Goal: Task Accomplishment & Management: Manage account settings

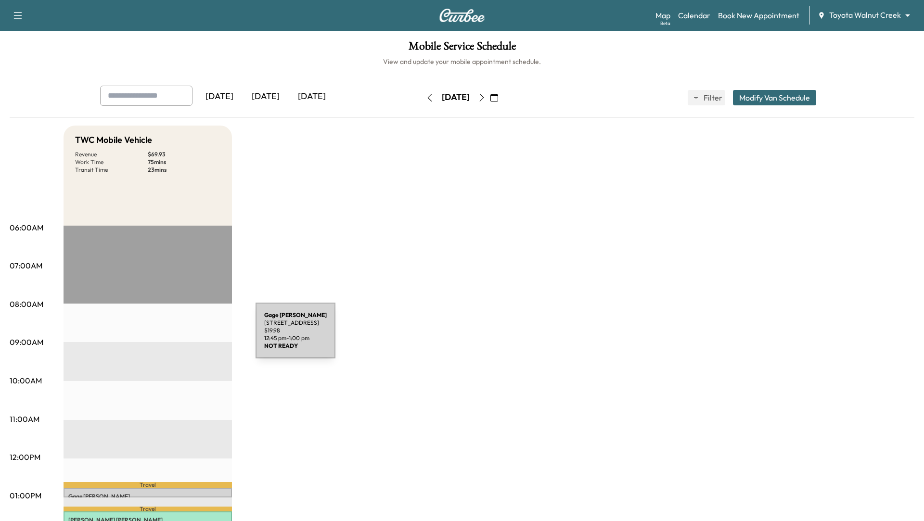
scroll to position [157, 0]
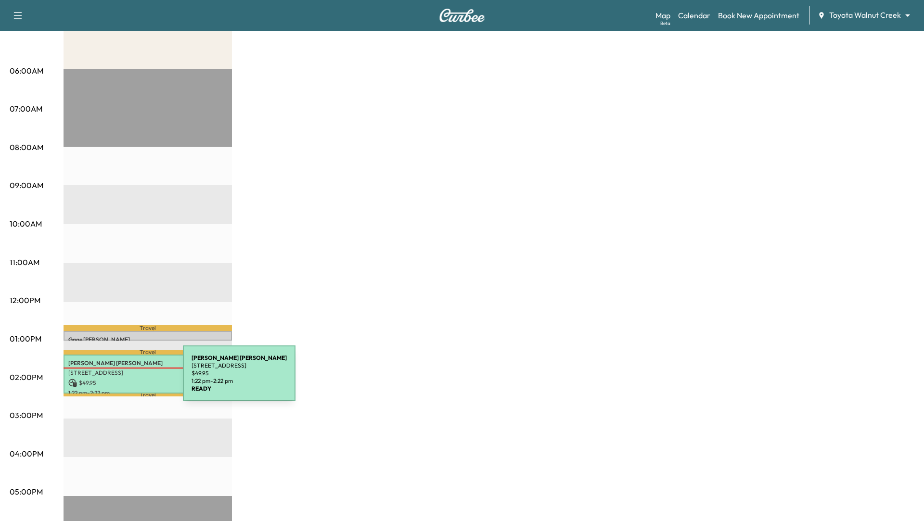
click at [111, 379] on p "$ 49.95" at bounding box center [147, 383] width 159 height 9
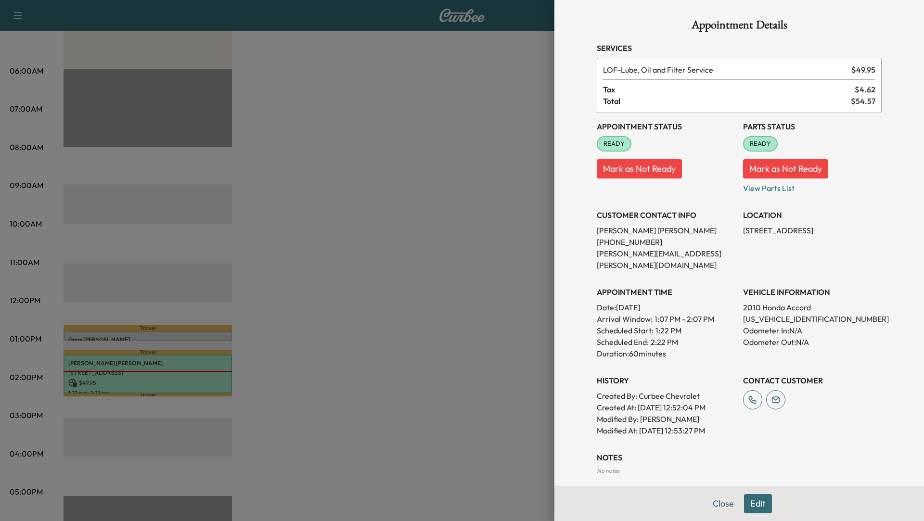
click at [345, 159] on div at bounding box center [462, 260] width 924 height 521
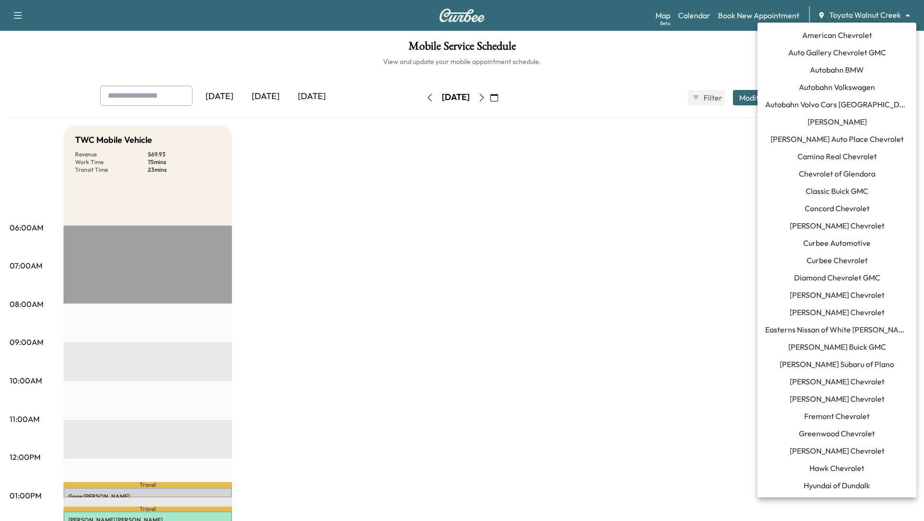
click at [908, 14] on body "Support Log Out Map Beta Calendar Book New Appointment Toyota Walnut Creek ****…" at bounding box center [462, 260] width 924 height 521
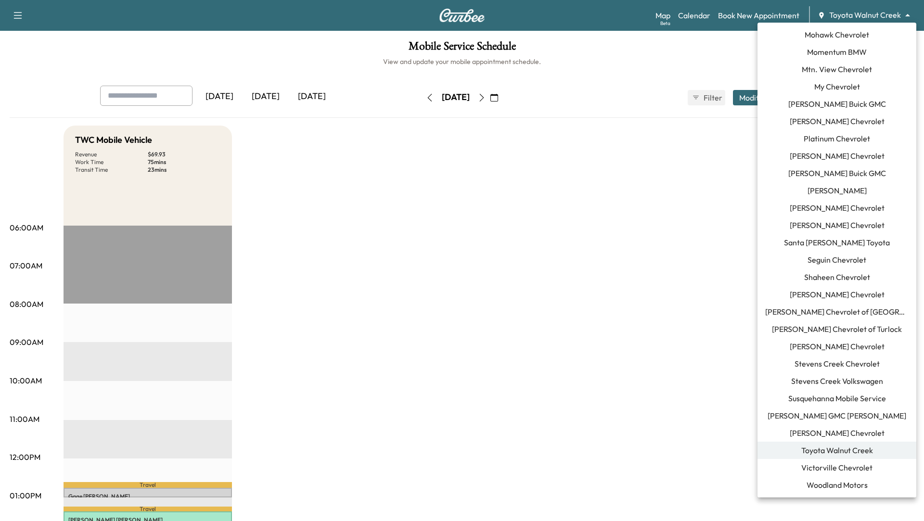
scroll to position [649, 0]
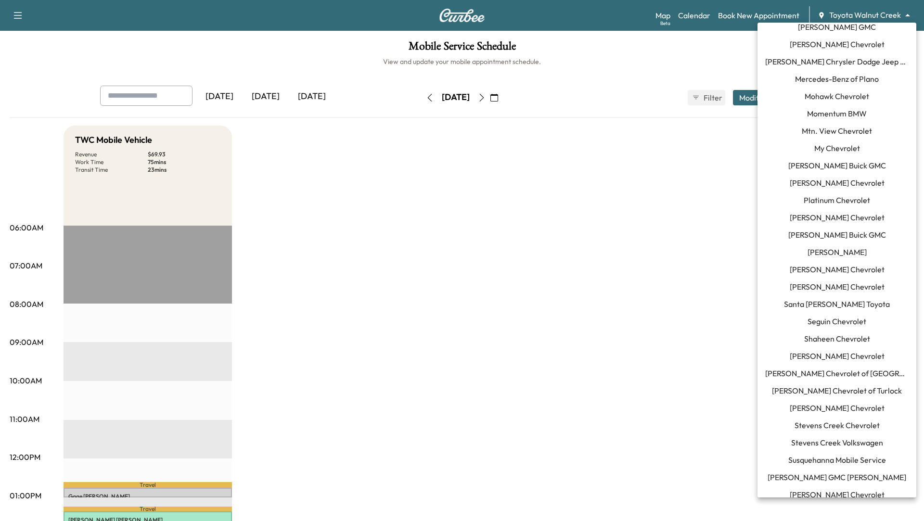
click at [841, 115] on span "Momentum BMW" at bounding box center [837, 114] width 60 height 12
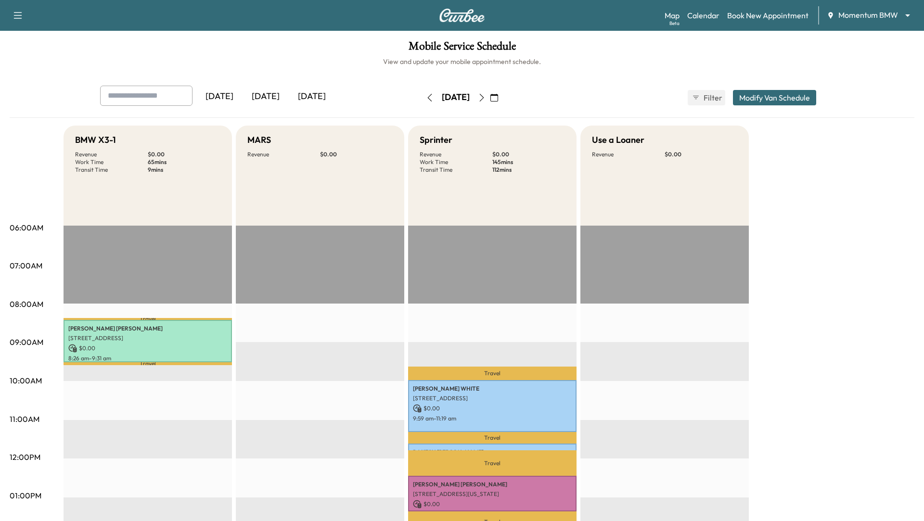
click at [484, 96] on icon "button" at bounding box center [482, 98] width 4 height 8
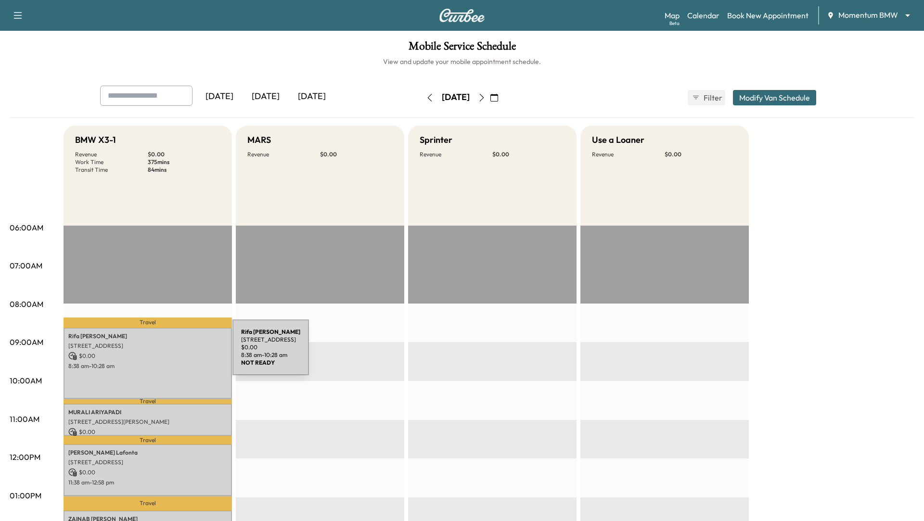
click at [160, 353] on p "$ 0.00" at bounding box center [147, 356] width 159 height 9
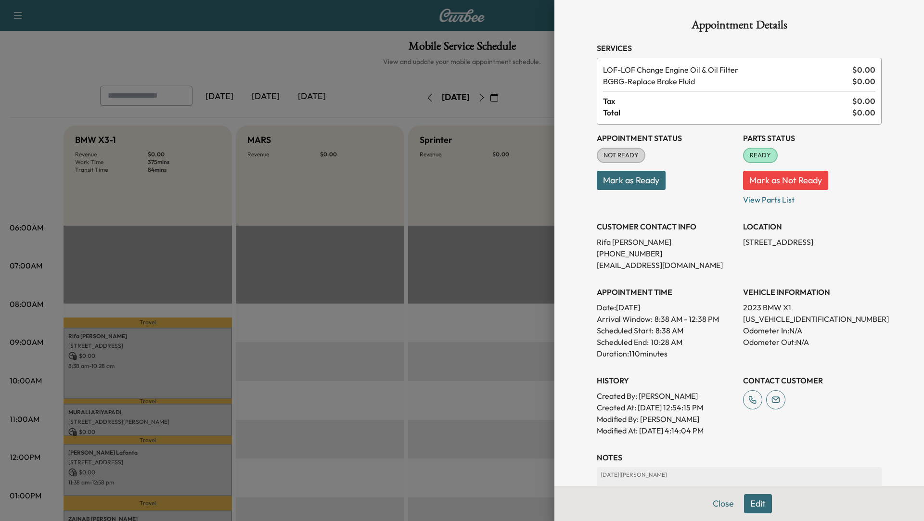
click at [763, 507] on button "Edit" at bounding box center [758, 503] width 28 height 19
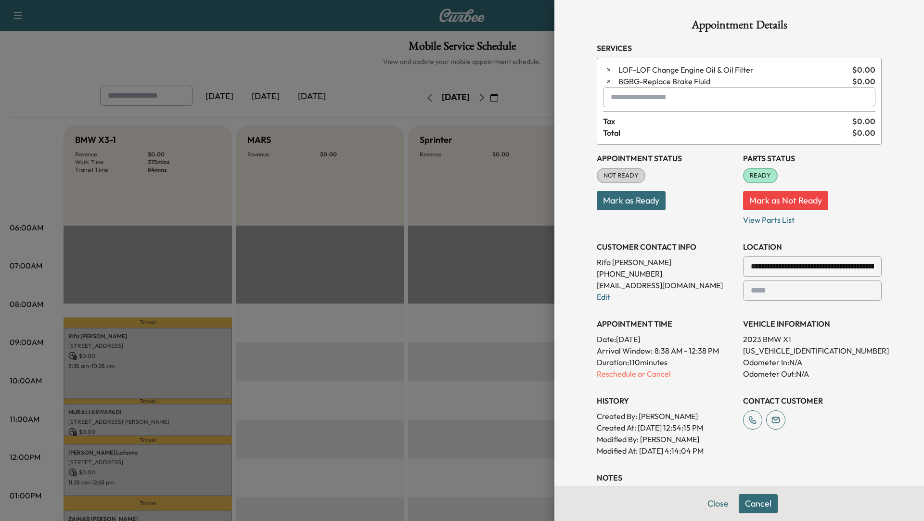
click at [379, 327] on div at bounding box center [462, 260] width 924 height 521
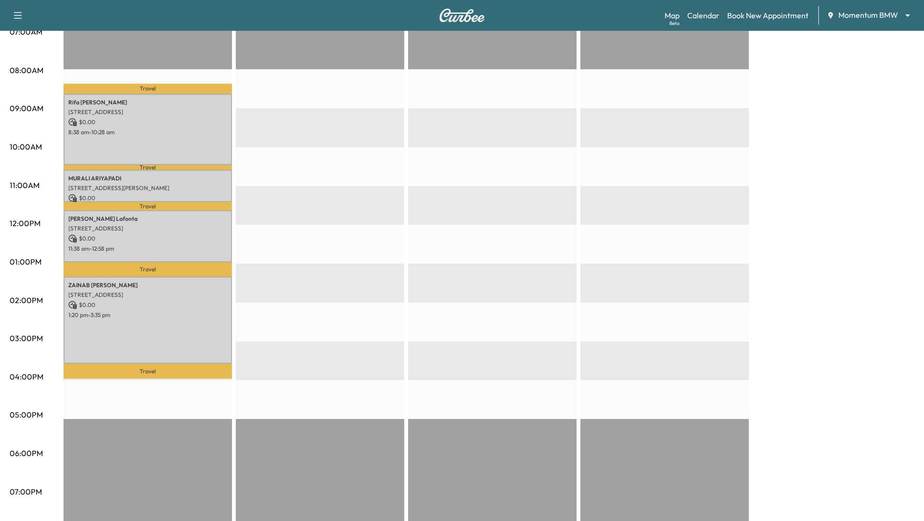
scroll to position [238, 0]
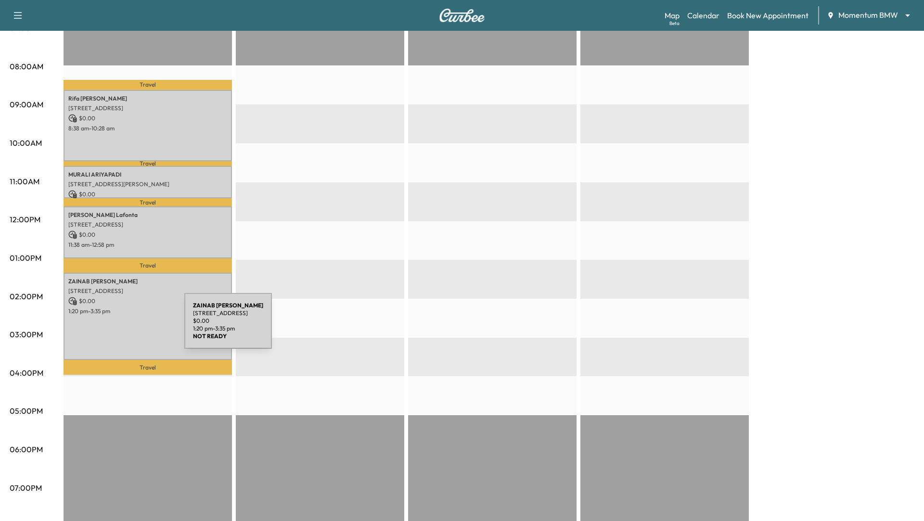
click at [112, 327] on div "[PERSON_NAME] [STREET_ADDRESS] $ 0.00 1:20 pm - 3:35 pm" at bounding box center [148, 317] width 168 height 88
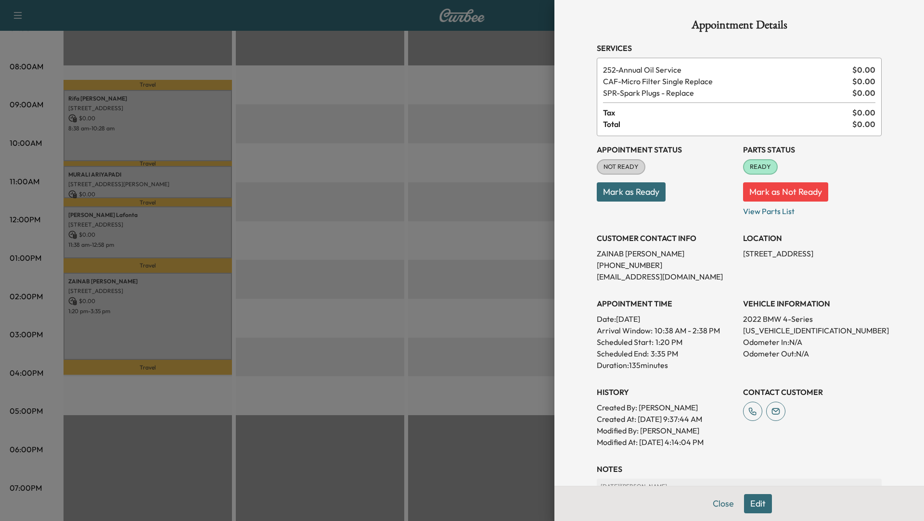
click at [763, 504] on button "Edit" at bounding box center [758, 503] width 28 height 19
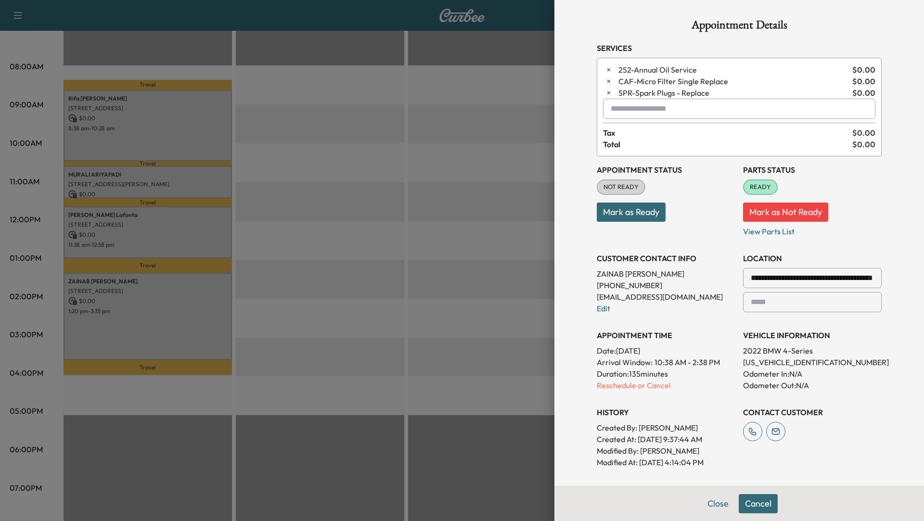
click at [643, 115] on input "text" at bounding box center [739, 109] width 272 height 20
type input "*"
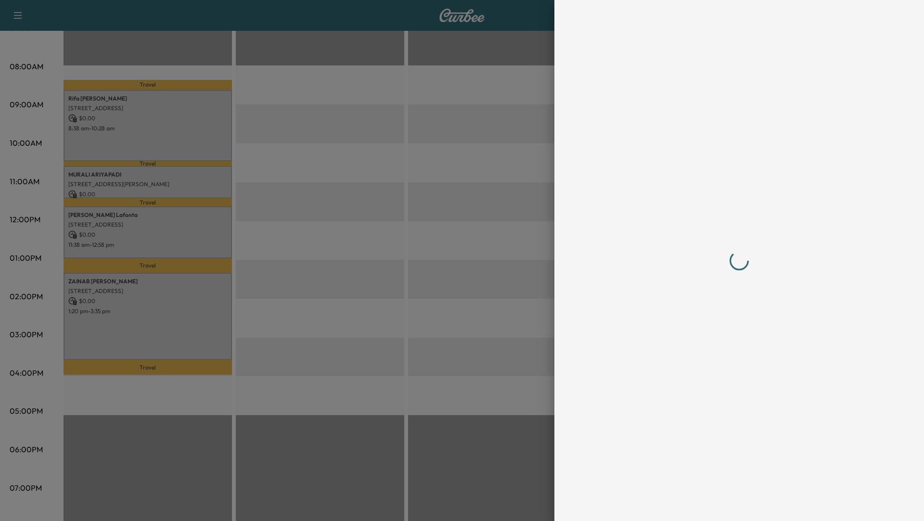
click at [480, 160] on div at bounding box center [462, 260] width 924 height 521
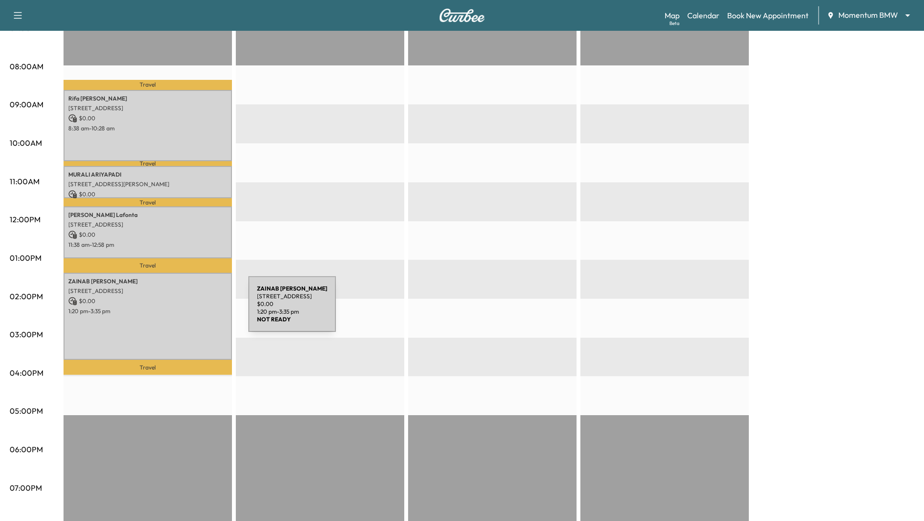
click at [176, 310] on p "1:20 pm - 3:35 pm" at bounding box center [147, 312] width 159 height 8
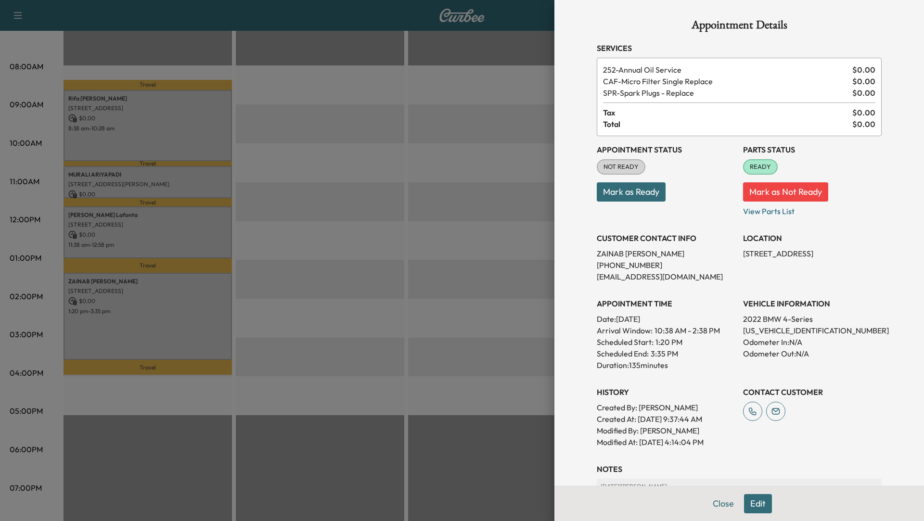
click at [448, 187] on div at bounding box center [462, 260] width 924 height 521
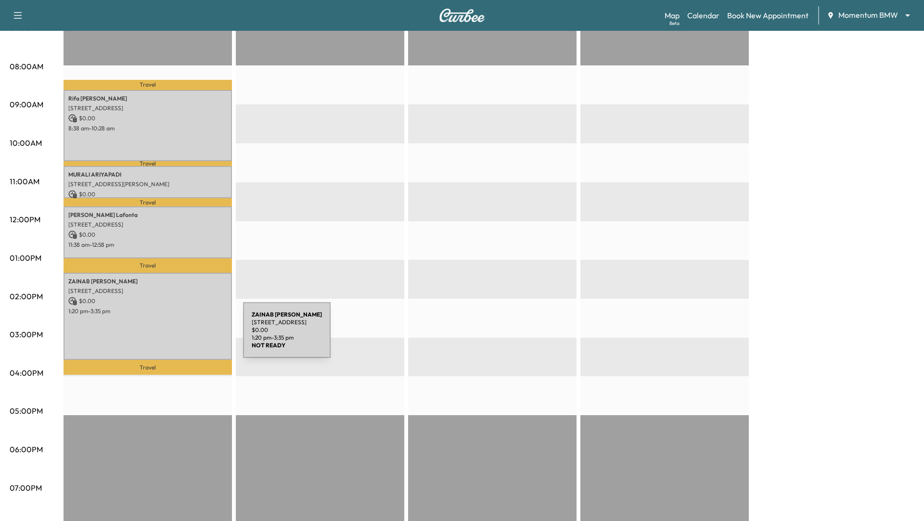
click at [171, 336] on div "[PERSON_NAME] [STREET_ADDRESS] $ 0.00 1:20 pm - 3:35 pm" at bounding box center [148, 317] width 168 height 88
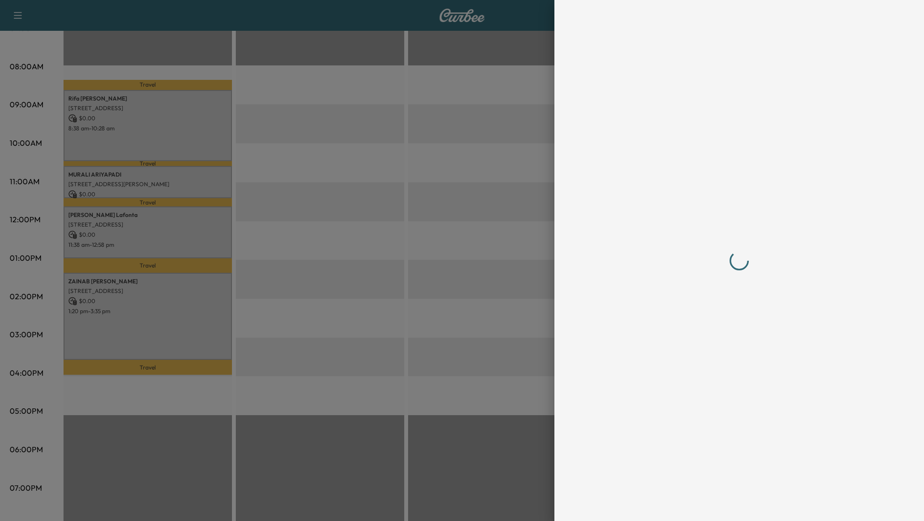
click at [352, 261] on div at bounding box center [462, 260] width 924 height 521
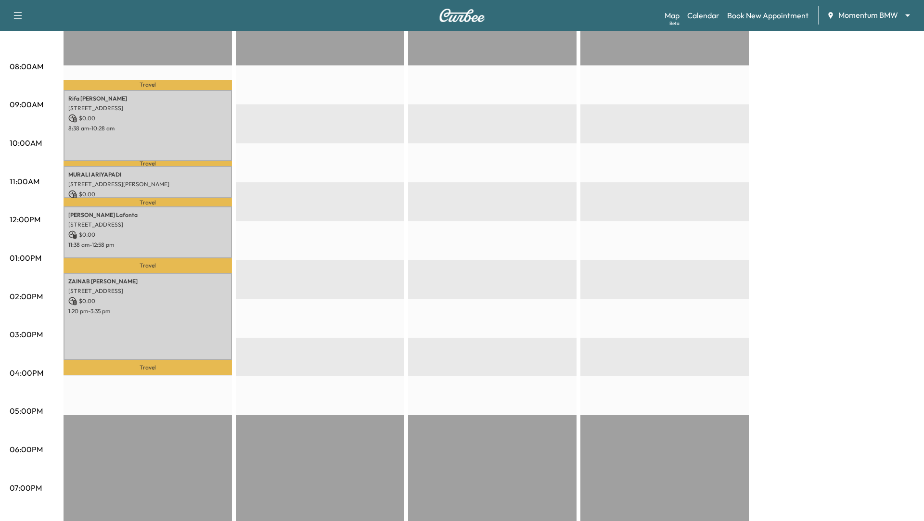
scroll to position [239, 0]
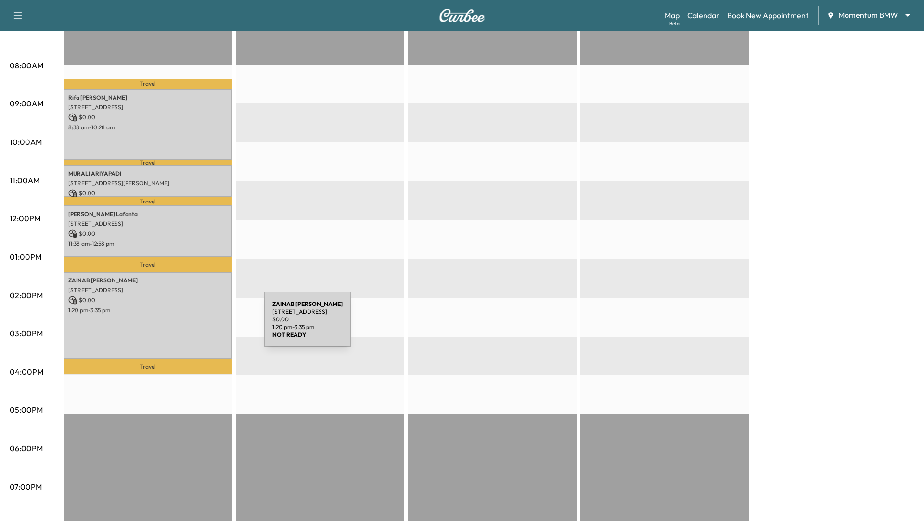
click at [192, 325] on div "[PERSON_NAME] [STREET_ADDRESS] $ 0.00 1:20 pm - 3:35 pm" at bounding box center [148, 316] width 168 height 88
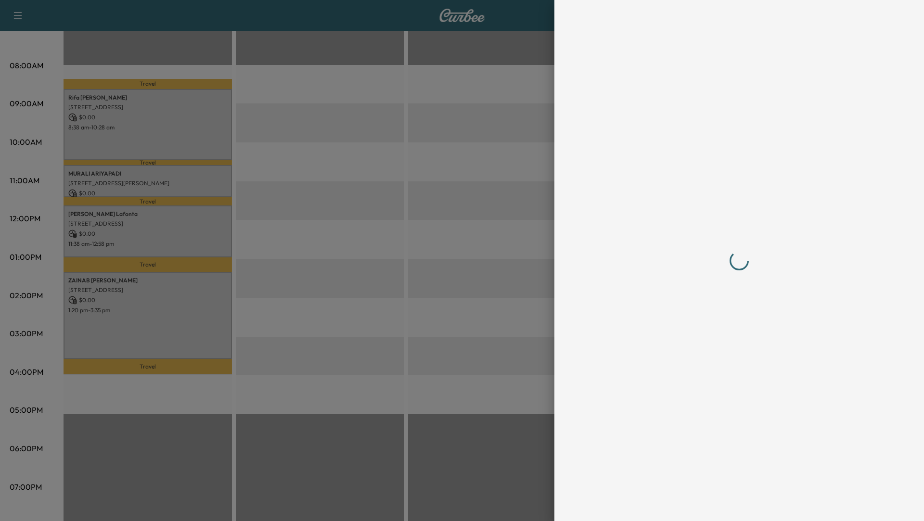
click at [177, 267] on div at bounding box center [462, 260] width 924 height 521
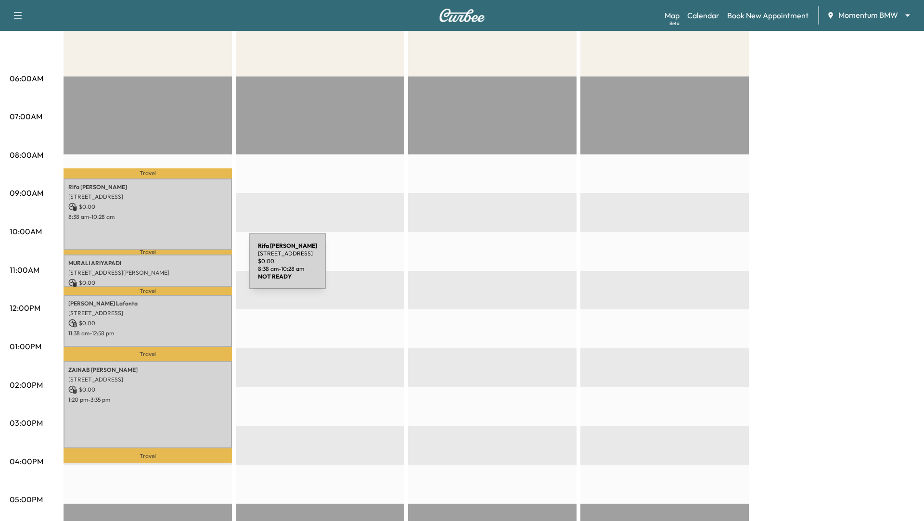
scroll to position [166, 0]
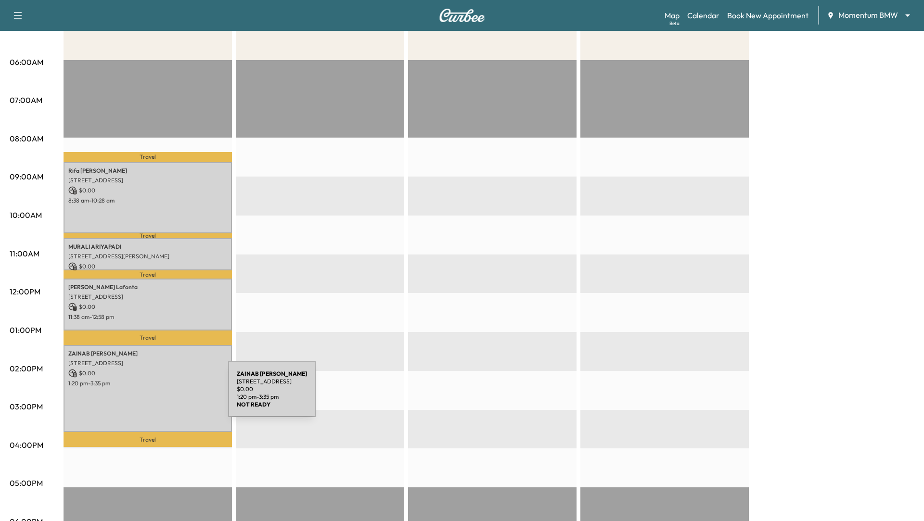
drag, startPoint x: 156, startPoint y: 395, endPoint x: 156, endPoint y: 401, distance: 5.8
click at [156, 401] on div "[PERSON_NAME] [STREET_ADDRESS] $ 0.00 1:20 pm - 3:35 pm" at bounding box center [148, 389] width 168 height 88
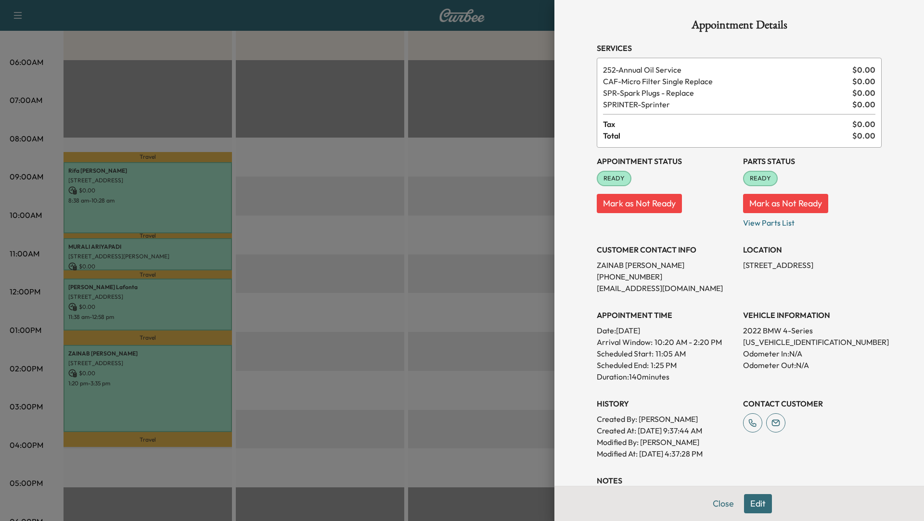
click at [452, 175] on div at bounding box center [462, 260] width 924 height 521
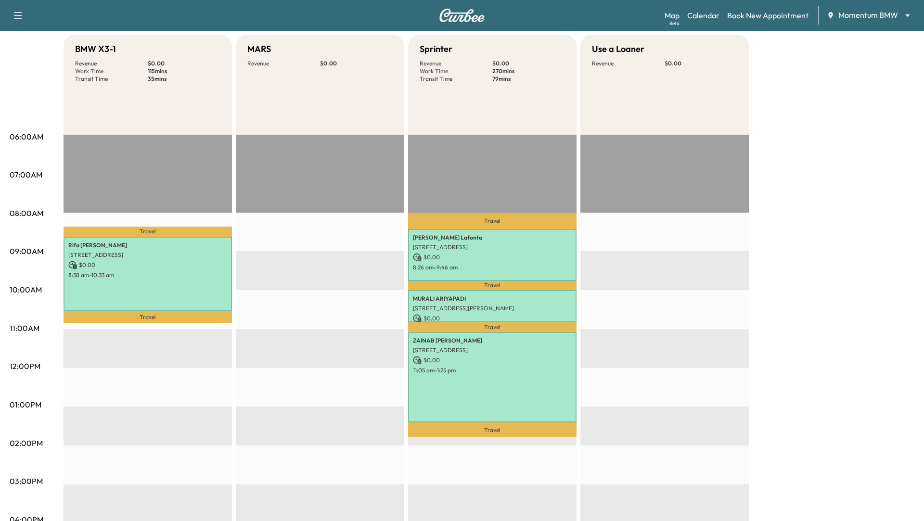
scroll to position [0, 0]
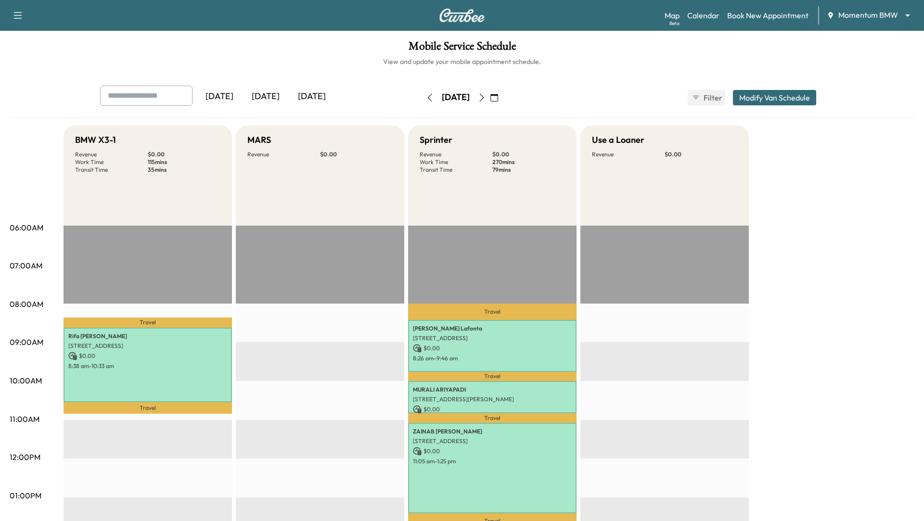
click at [17, 14] on icon "button" at bounding box center [18, 16] width 12 height 12
click at [24, 52] on button "Log Out" at bounding box center [34, 54] width 36 height 15
